Goal: Communication & Community: Answer question/provide support

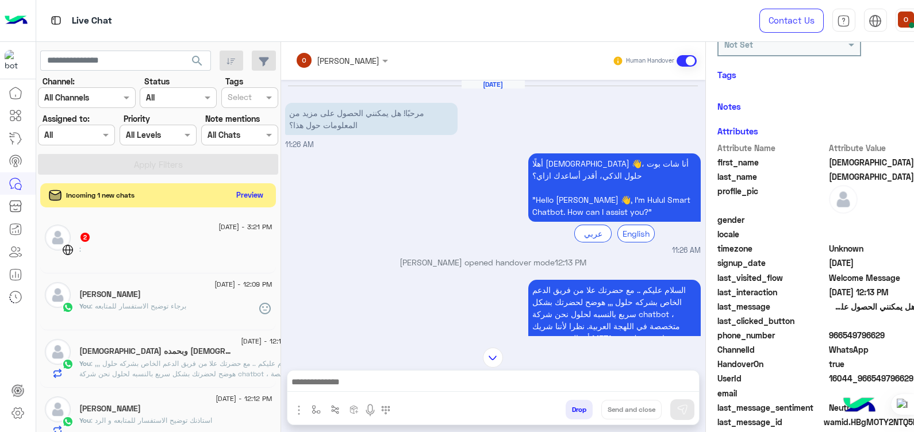
click at [232, 193] on button "Preview" at bounding box center [250, 195] width 36 height 16
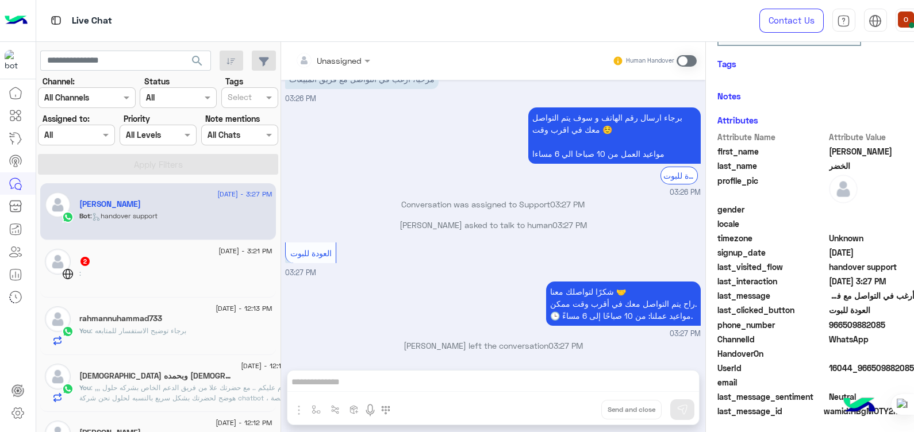
scroll to position [217, 0]
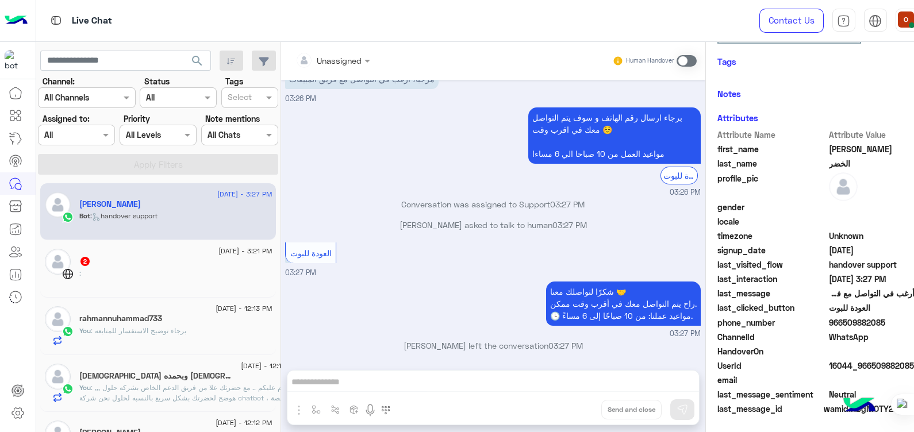
click at [677, 57] on span at bounding box center [687, 60] width 20 height 11
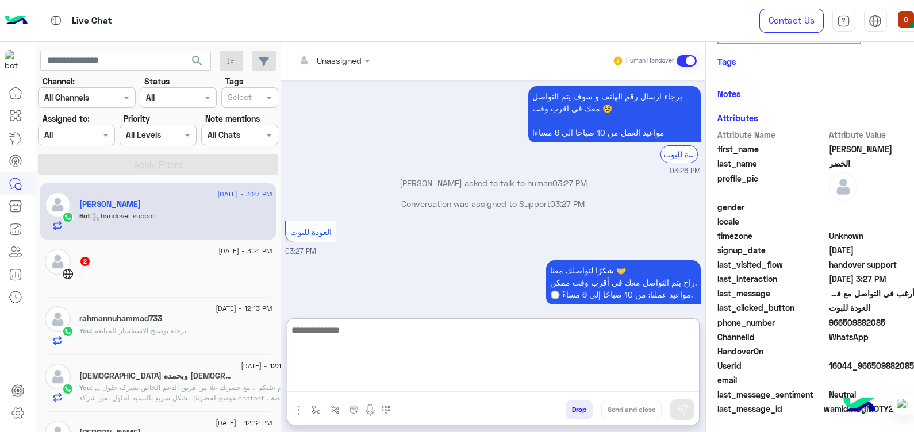
click at [444, 381] on textarea at bounding box center [493, 357] width 412 height 69
paste textarea "*********"
type textarea "*********"
drag, startPoint x: 313, startPoint y: 336, endPoint x: 202, endPoint y: 335, distance: 111.0
click at [202, 335] on mat-drawer-container "search Channel: Channel All Channels Status Channel All Tags Select Assigned to…" at bounding box center [493, 239] width 914 height 395
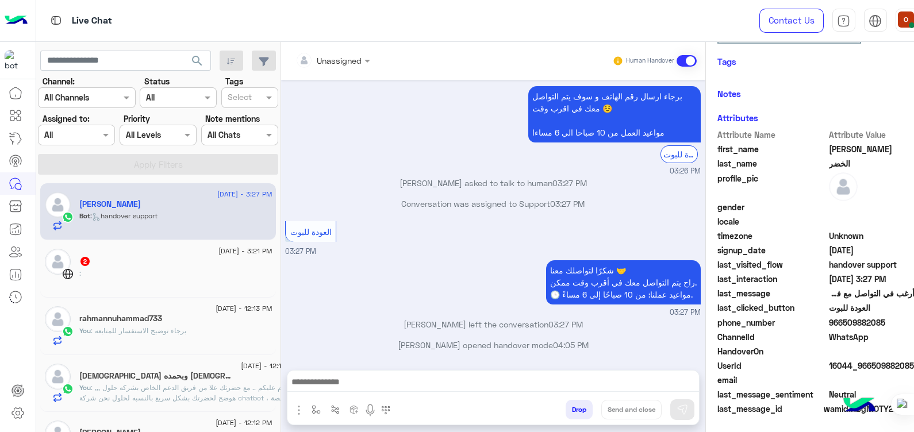
click at [170, 332] on span ": برجاء توضيح الاستفسار للمتابعه" at bounding box center [138, 331] width 95 height 9
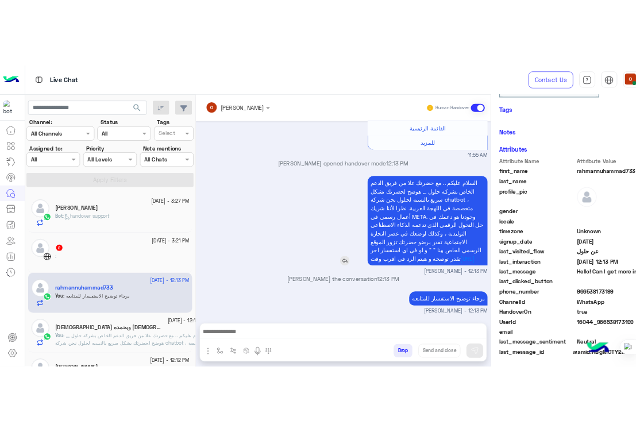
scroll to position [217, 0]
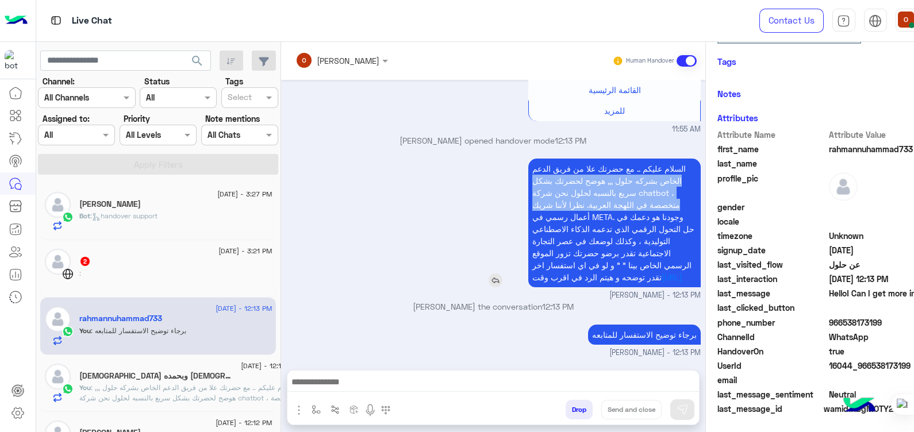
drag, startPoint x: 647, startPoint y: 155, endPoint x: 479, endPoint y: 201, distance: 174.1
click at [479, 201] on div "السلام عليكم .. مع حضرتك علا من فريق الدعم الخاص بشركه حلول ,,, هوضح لحضرتك بشك…" at bounding box center [582, 223] width 238 height 129
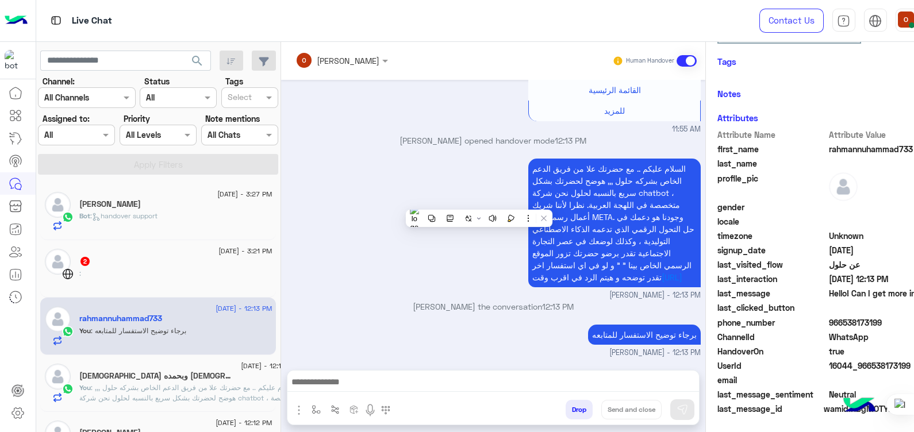
drag, startPoint x: 479, startPoint y: 201, endPoint x: 546, endPoint y: 142, distance: 89.6
click at [546, 142] on div "[PERSON_NAME] opened handover mode 12:13 PM" at bounding box center [493, 145] width 416 height 21
click at [609, 164] on span "السلام عليكم .. مع حضرتك علا من فريق الدعم الخاص بشركه حلول ,,, هوضح لحضرتك بشك…" at bounding box center [613, 223] width 162 height 118
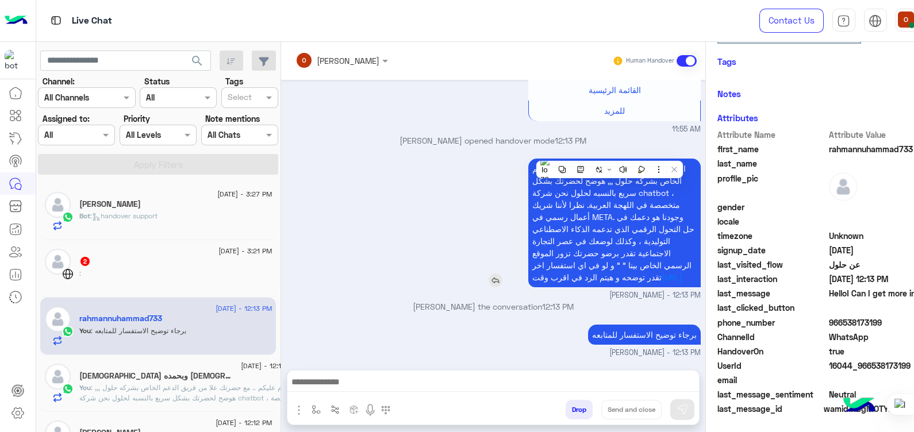
click at [609, 164] on span "السلام عليكم .. مع حضرتك علا من فريق الدعم الخاص بشركه حلول ,,, هوضح لحضرتك بشك…" at bounding box center [613, 223] width 162 height 118
drag, startPoint x: 609, startPoint y: 152, endPoint x: 644, endPoint y: 155, distance: 34.6
click at [644, 164] on span "السلام عليكم .. مع حضرتك علا من فريق الدعم الخاص بشركه حلول ,,, هوضح لحضرتك بشك…" at bounding box center [613, 223] width 162 height 118
drag, startPoint x: 644, startPoint y: 155, endPoint x: 580, endPoint y: 160, distance: 64.6
click at [580, 164] on span "السلام عليكم .. مع حضرتك علا من فريق الدعم الخاص بشركه حلول ,,, هوضح لحضرتك بشك…" at bounding box center [613, 223] width 162 height 118
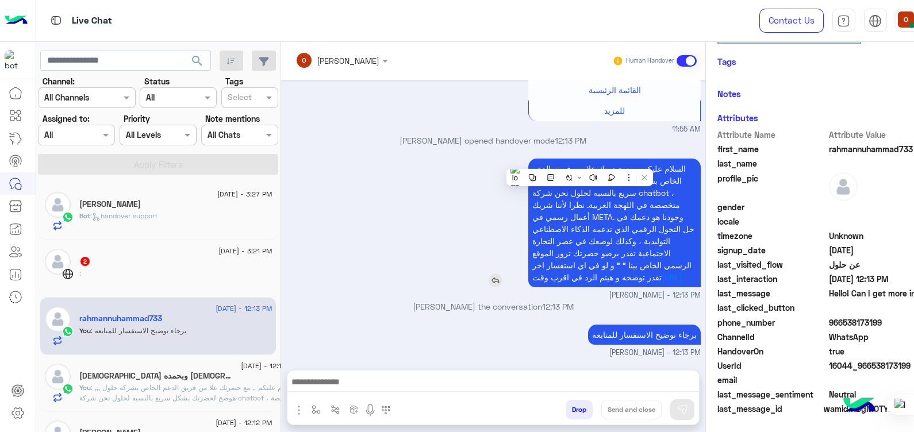
drag, startPoint x: 580, startPoint y: 160, endPoint x: 653, endPoint y: 150, distance: 73.7
click at [653, 159] on p "السلام عليكم .. مع حضرتك علا من فريق الدعم الخاص بشركه حلول ,,, هوضح لحضرتك بشك…" at bounding box center [614, 223] width 172 height 129
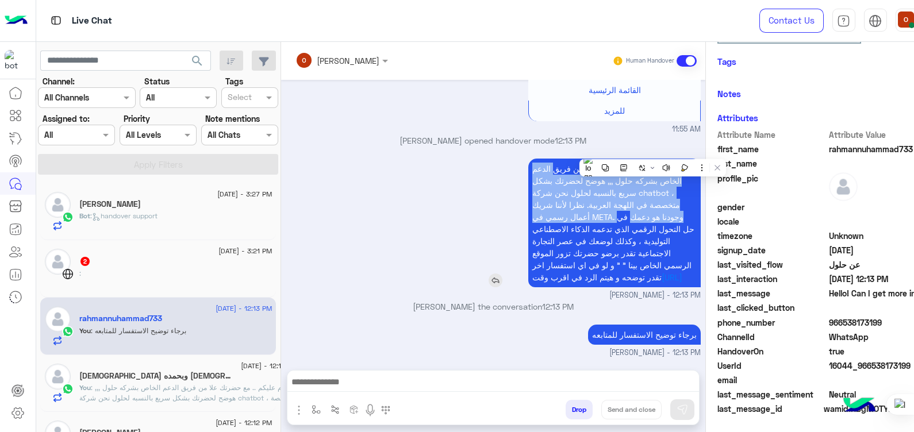
drag, startPoint x: 653, startPoint y: 150, endPoint x: 611, endPoint y: 209, distance: 72.6
click at [611, 209] on p "السلام عليكم .. مع حضرتك علا من فريق الدعم الخاص بشركه حلول ,,, هوضح لحضرتك بشك…" at bounding box center [614, 223] width 172 height 129
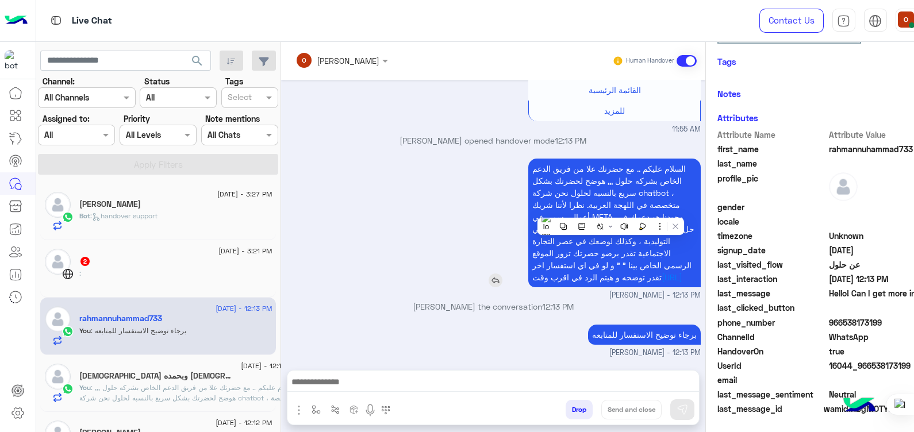
drag, startPoint x: 611, startPoint y: 209, endPoint x: 588, endPoint y: 152, distance: 61.7
click at [588, 159] on p "السلام عليكم .. مع حضرتك علا من فريق الدعم الخاص بشركه حلول ,,, هوضح لحضرتك بشك…" at bounding box center [614, 223] width 172 height 129
click at [588, 164] on span "السلام عليكم .. مع حضرتك علا من فريق الدعم الخاص بشركه حلول ,,, هوضح لحضرتك بشك…" at bounding box center [613, 223] width 162 height 118
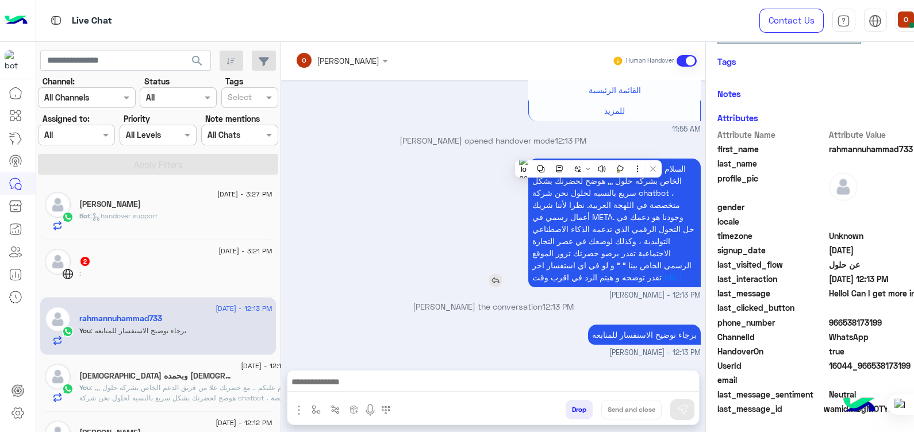
copy app-msgs-text
click at [186, 208] on div "[PERSON_NAME]" at bounding box center [175, 205] width 193 height 12
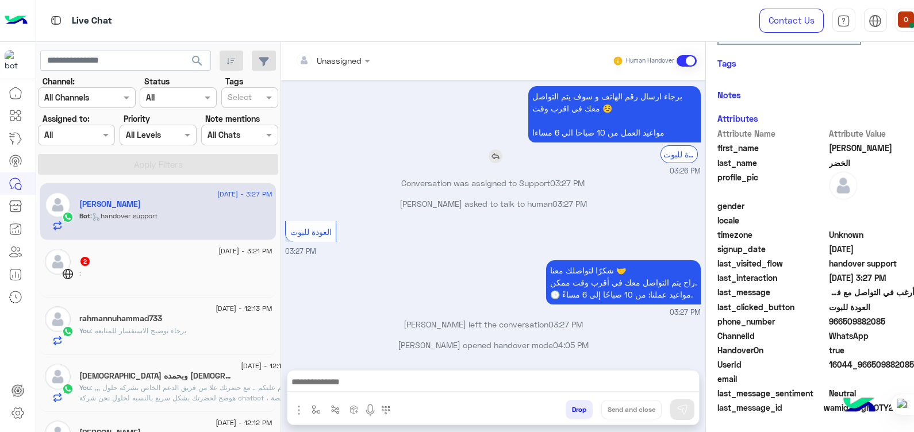
scroll to position [193, 0]
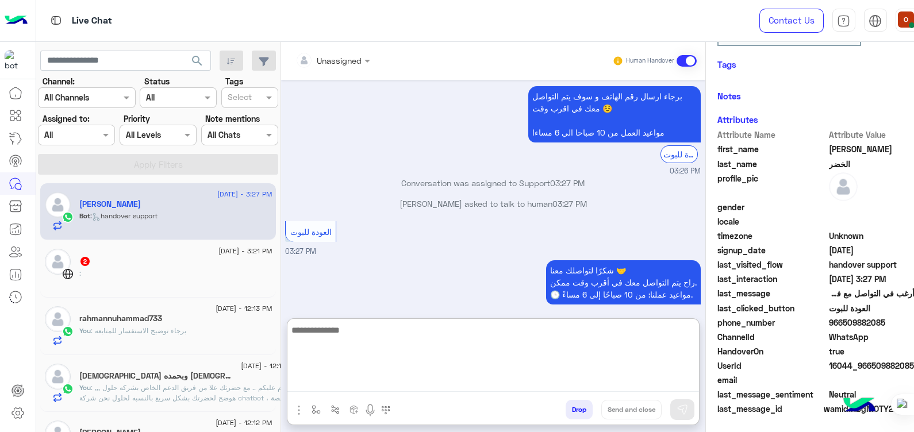
paste textarea "**********"
click at [467, 379] on textarea at bounding box center [493, 357] width 412 height 69
type textarea "**********"
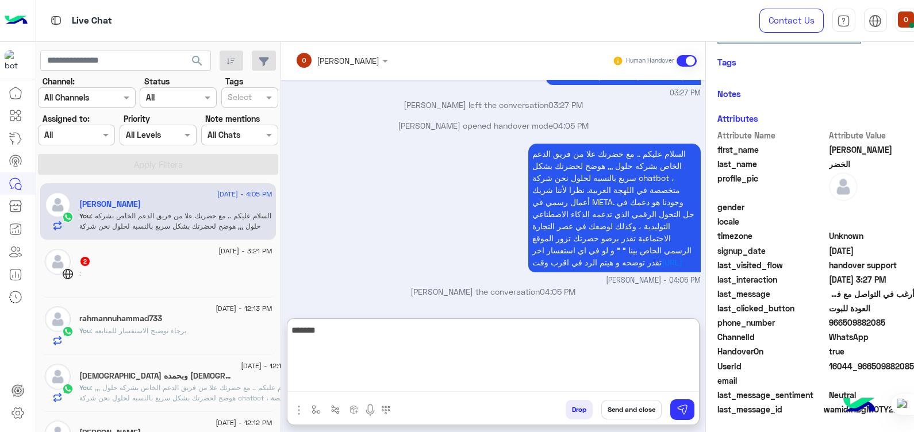
scroll to position [217, 0]
type textarea "*"
type textarea "**********"
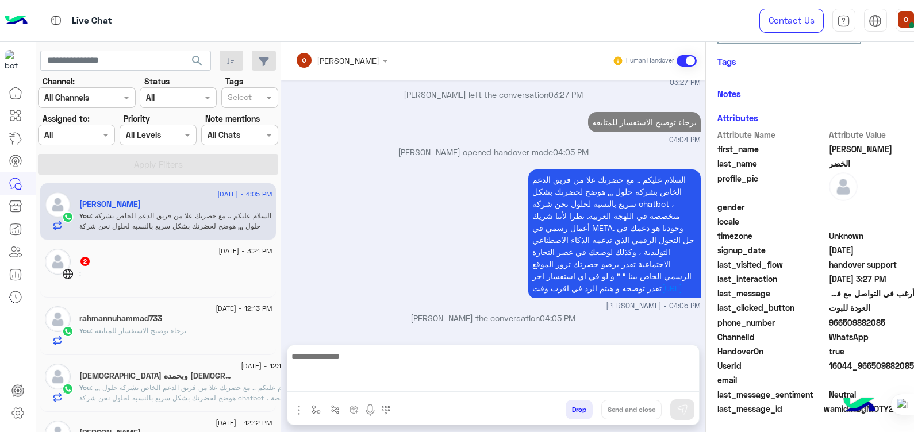
click at [163, 322] on div "rahmannuhammad733" at bounding box center [175, 320] width 193 height 12
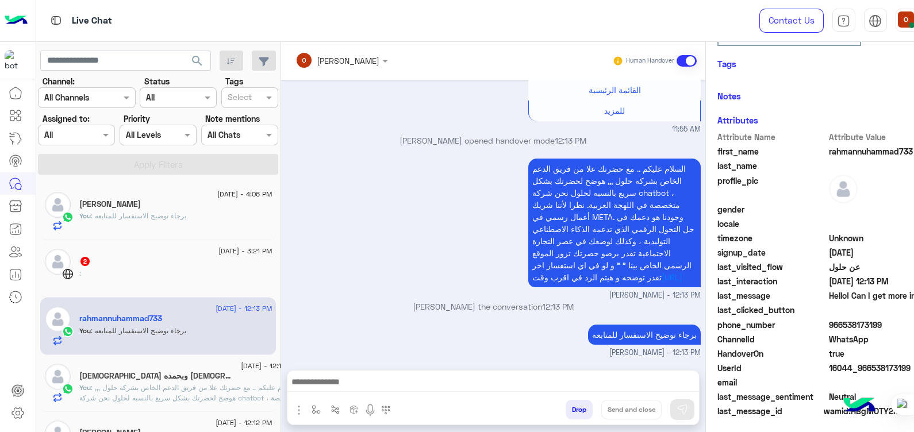
scroll to position [217, 0]
